Goal: Transaction & Acquisition: Purchase product/service

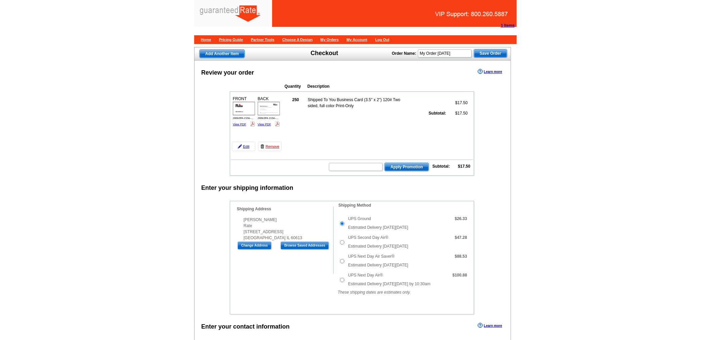
drag, startPoint x: 272, startPoint y: 144, endPoint x: 392, endPoint y: 27, distance: 167.3
click at [272, 144] on link "Remove" at bounding box center [270, 146] width 24 height 9
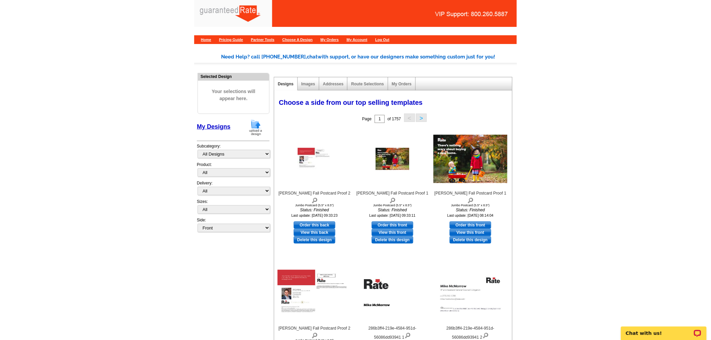
click at [256, 135] on img at bounding box center [255, 127] width 17 height 17
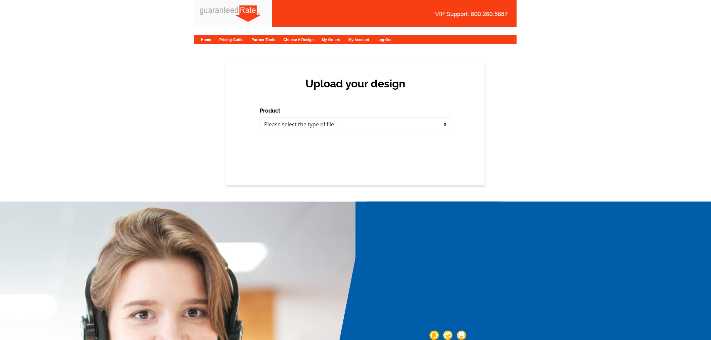
click at [315, 128] on select "Please select the type of file... Postcards Calendars Business Cards Letters an…" at bounding box center [355, 124] width 191 height 13
click at [260, 118] on select "Please select the type of file... Postcards Calendars Business Cards Letters an…" at bounding box center [355, 124] width 191 height 13
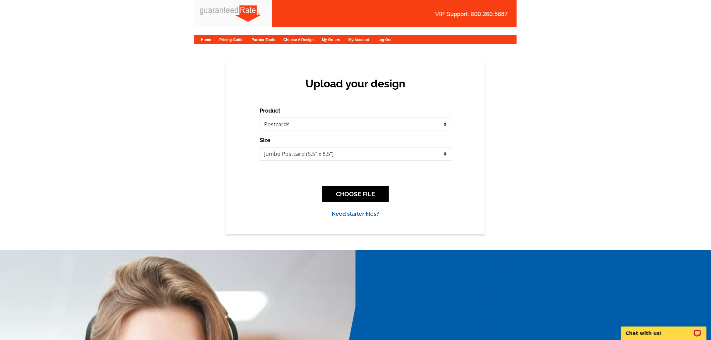
click at [306, 125] on select "Please select the type of file... Postcards Calendars Business Cards Letters an…" at bounding box center [355, 124] width 191 height 13
select select "3"
click at [260, 118] on select "Please select the type of file... Postcards Calendars Business Cards Letters an…" at bounding box center [355, 124] width 191 height 13
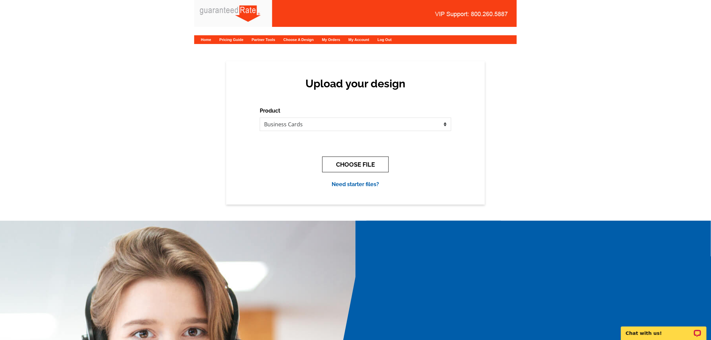
click at [335, 159] on button "CHOOSE FILE" at bounding box center [355, 165] width 67 height 16
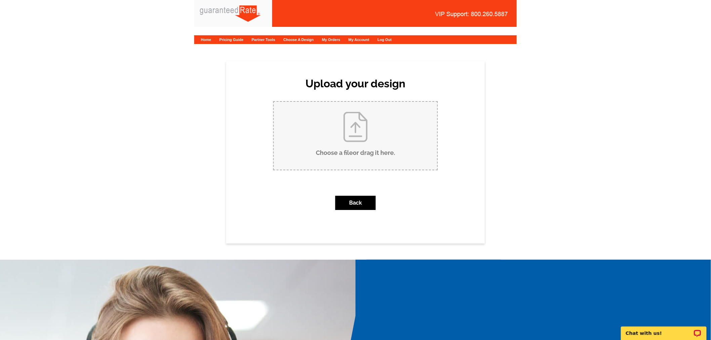
click at [358, 140] on input "Choose a file or drag it here ." at bounding box center [355, 136] width 163 height 68
type input "C:\fakepath\Mike McMorrow Business Card.pdf"
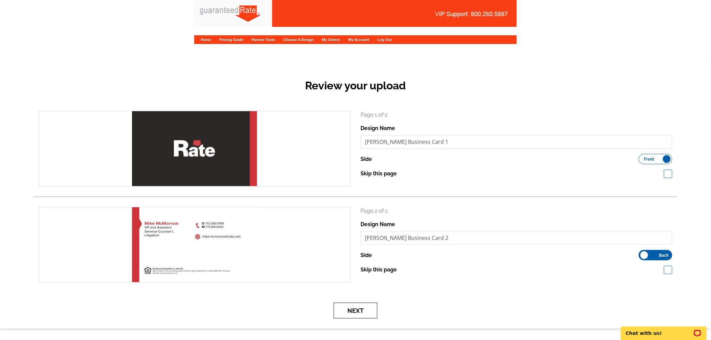
click at [358, 316] on button "Next" at bounding box center [356, 311] width 44 height 16
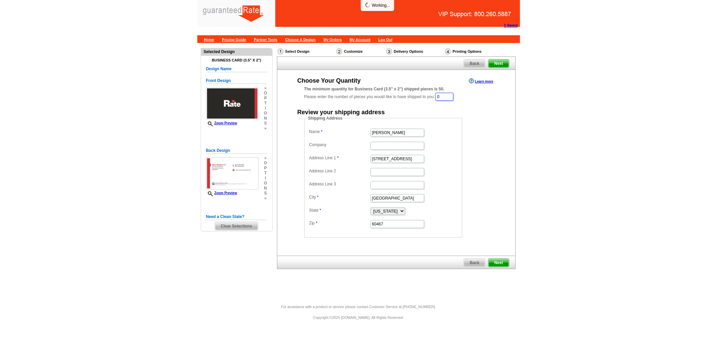
click at [446, 93] on input "0" at bounding box center [444, 97] width 18 height 8
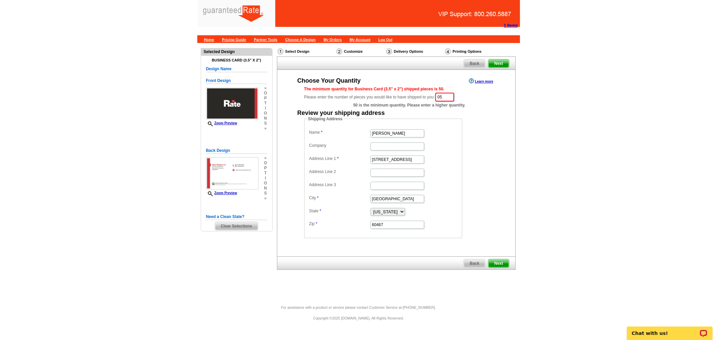
type input "0"
type input "50"
drag, startPoint x: 407, startPoint y: 135, endPoint x: 314, endPoint y: 134, distance: 93.1
click at [314, 134] on dl "Name [PERSON_NAME] Company Address Line 1 [STREET_ADDRESS] Address Line 3 City …" at bounding box center [382, 179] width 151 height 102
type input "[PERSON_NAME]"
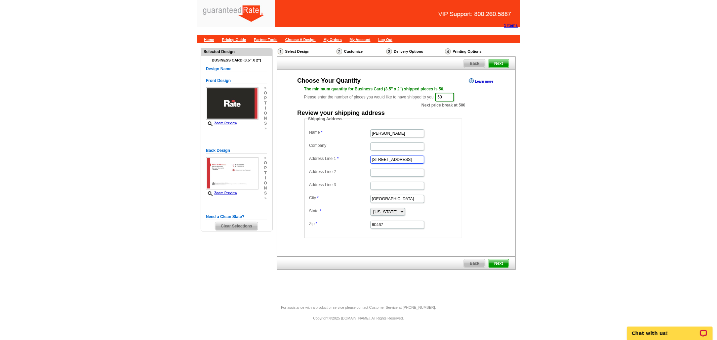
drag, startPoint x: 411, startPoint y: 158, endPoint x: 351, endPoint y: 157, distance: 60.1
click at [351, 157] on dl "Name [PERSON_NAME] Company Address Line 1 [STREET_ADDRESS] Address Line 3 City …" at bounding box center [382, 179] width 151 height 102
paste input "3940 [GEOGRAPHIC_DATA]"
type input "[STREET_ADDRESS]"
click at [397, 144] on input "Company" at bounding box center [397, 146] width 54 height 8
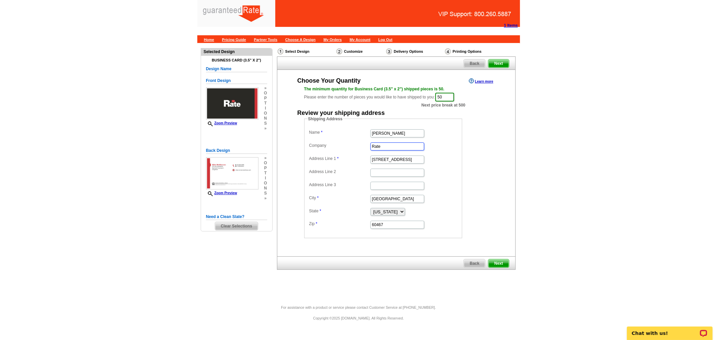
type input "Rate"
drag, startPoint x: 405, startPoint y: 196, endPoint x: 313, endPoint y: 199, distance: 92.1
click at [313, 199] on dl "Name [PERSON_NAME] Company Rate Address Line 1 [STREET_ADDRESS] Address Line 3 …" at bounding box center [382, 179] width 151 height 102
type input "[GEOGRAPHIC_DATA]"
drag, startPoint x: 388, startPoint y: 227, endPoint x: 344, endPoint y: 227, distance: 43.3
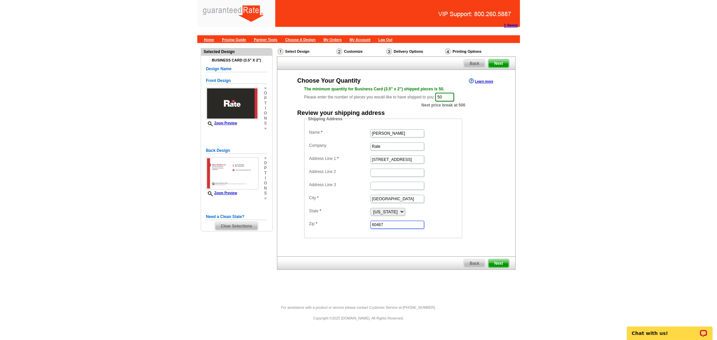
click at [344, 227] on dd "60467" at bounding box center [382, 224] width 151 height 10
click at [394, 224] on input "Zip" at bounding box center [397, 225] width 54 height 8
paste input "60613"
click at [373, 222] on input "60613" at bounding box center [397, 225] width 54 height 8
type input "60613"
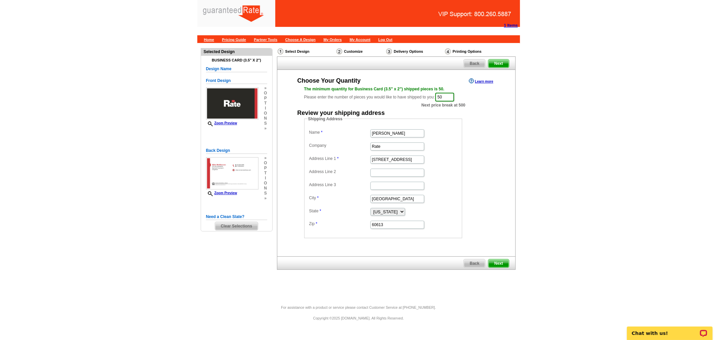
click at [505, 264] on span "Next" at bounding box center [498, 263] width 20 height 8
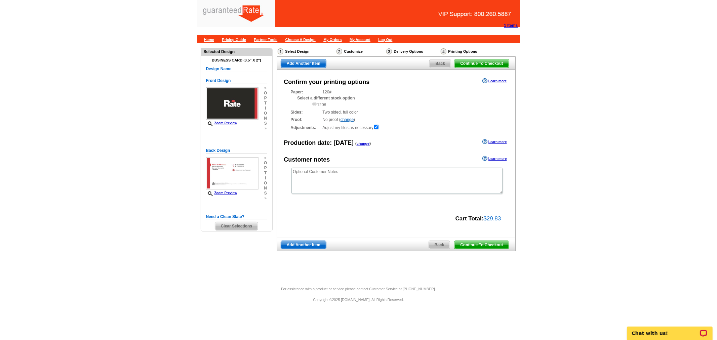
click at [488, 249] on link "Continue To Checkout" at bounding box center [481, 245] width 55 height 9
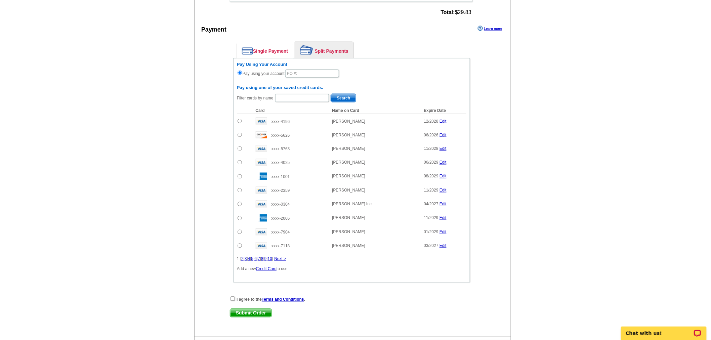
scroll to position [440, 0]
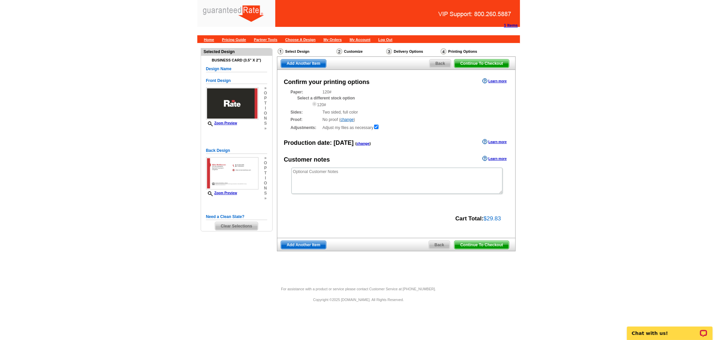
click at [432, 244] on span "Back" at bounding box center [439, 245] width 21 height 8
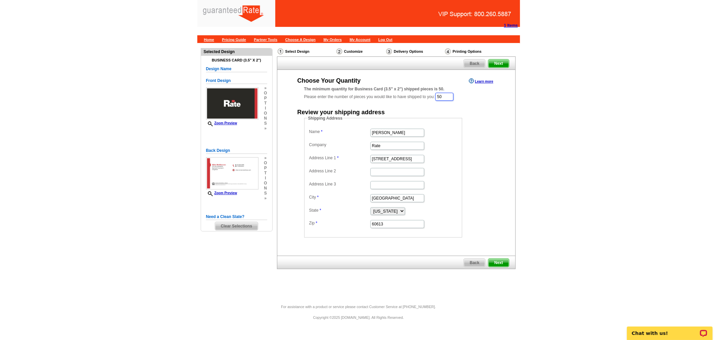
click at [450, 100] on input "50" at bounding box center [444, 97] width 18 height 8
type input "5"
type input "100"
click at [506, 261] on span "Next" at bounding box center [498, 263] width 20 height 8
